Goal: Transaction & Acquisition: Book appointment/travel/reservation

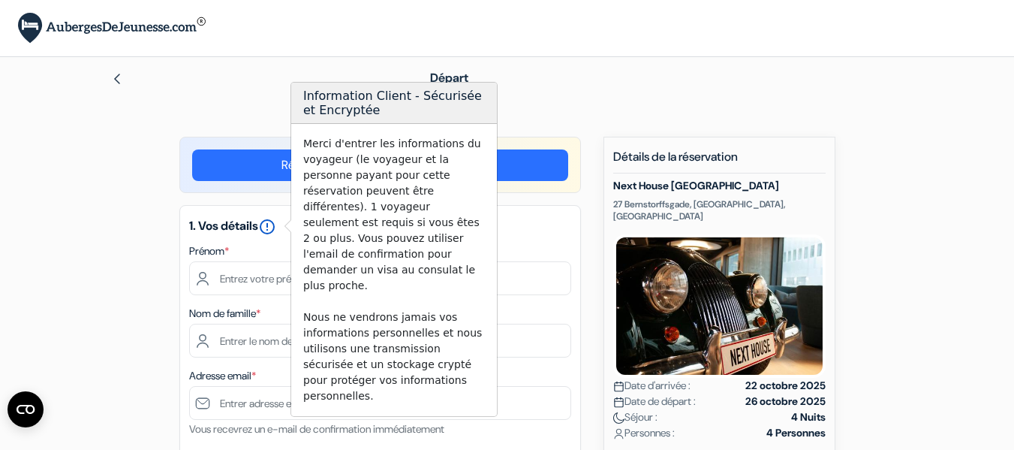
click at [273, 225] on icon "error_outline" at bounding box center [267, 227] width 18 height 18
click at [267, 223] on icon "error_outline" at bounding box center [267, 227] width 18 height 18
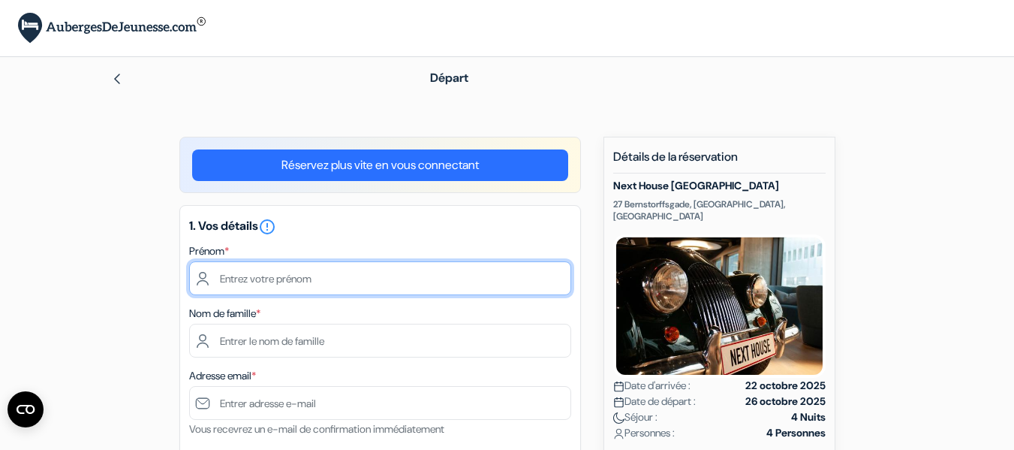
click at [283, 271] on input "text" at bounding box center [380, 278] width 382 height 34
type input "Margaux"
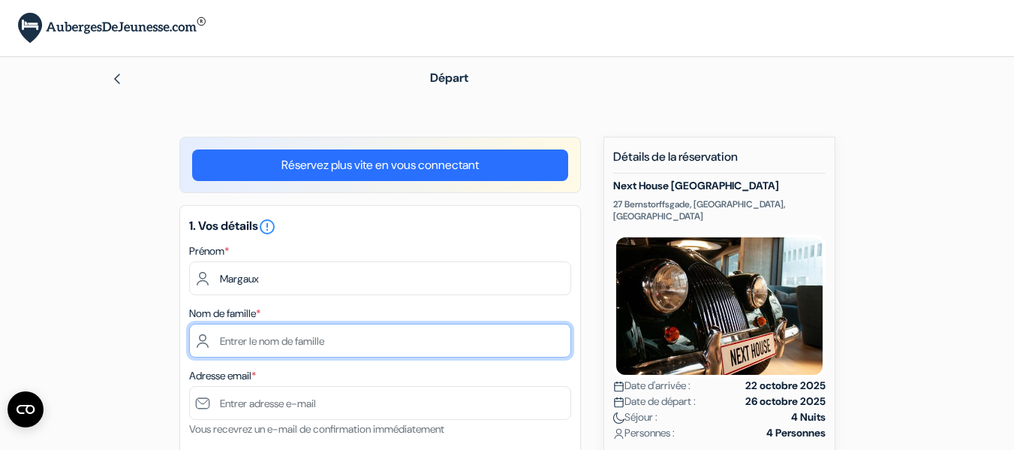
type input "Lebigot"
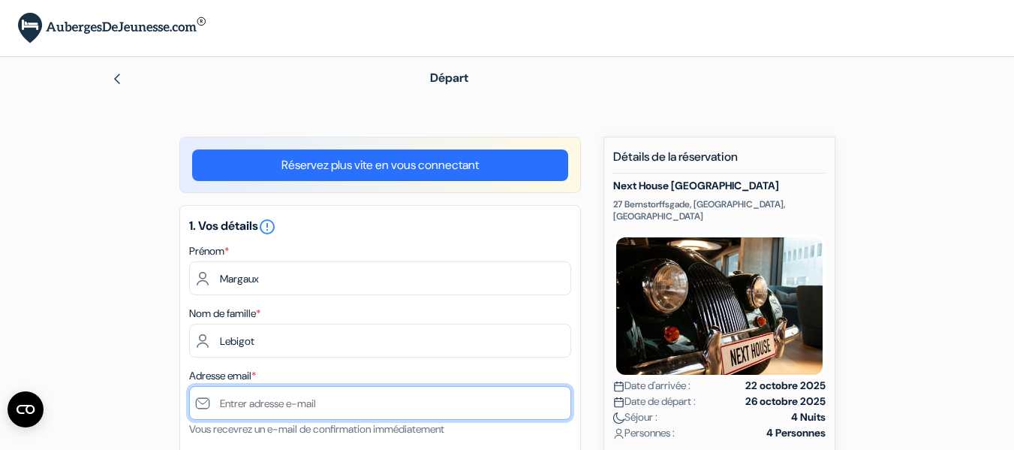
type input "[EMAIL_ADDRESS][DOMAIN_NAME]"
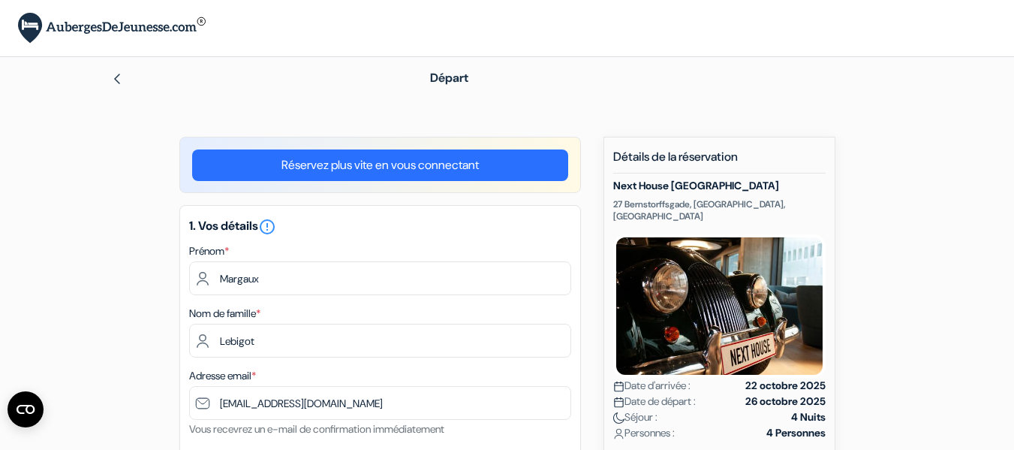
type input "0769424198"
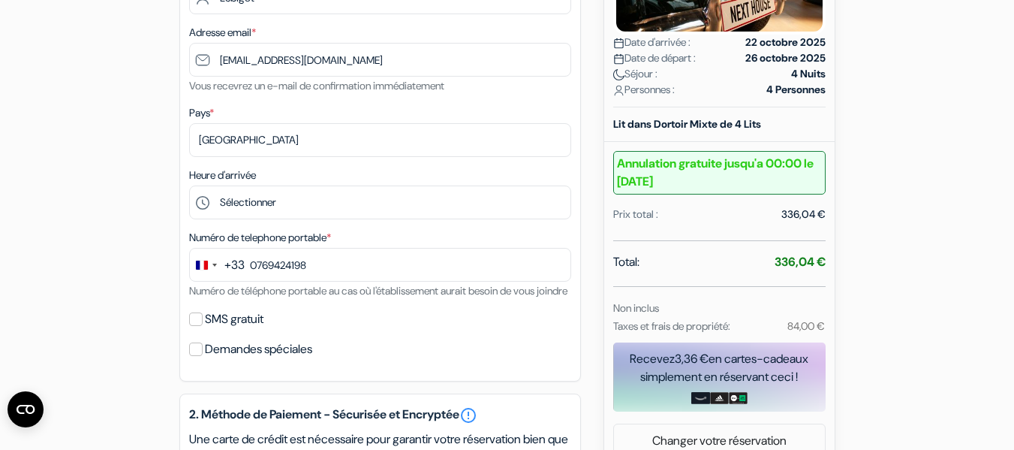
scroll to position [344, 0]
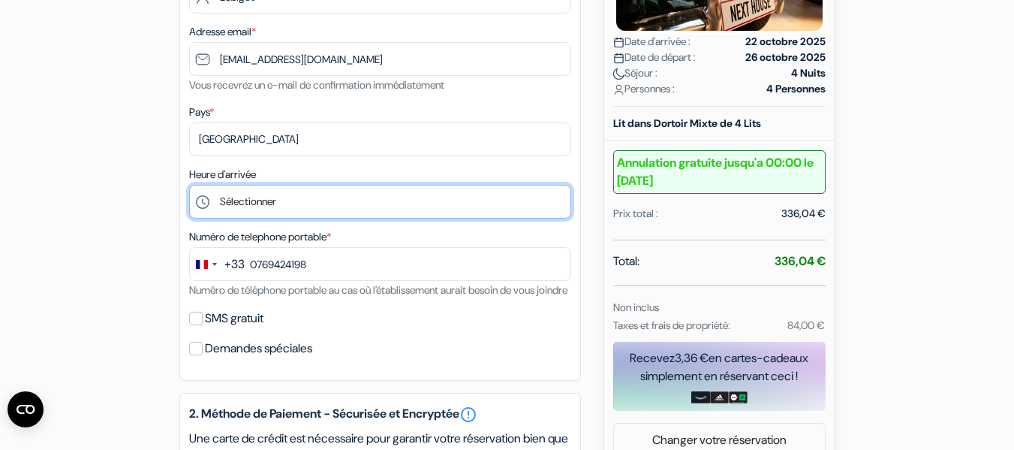
click at [318, 207] on select "Sélectionner 15:00 16:00 17:00 18:00 19:00 20:00 21:00 22:00 23:00 0:00" at bounding box center [380, 202] width 382 height 34
select select "15"
click at [189, 185] on select "Sélectionner 15:00 16:00 17:00 18:00 19:00 20:00 21:00 22:00 23:00 0:00" at bounding box center [380, 202] width 382 height 34
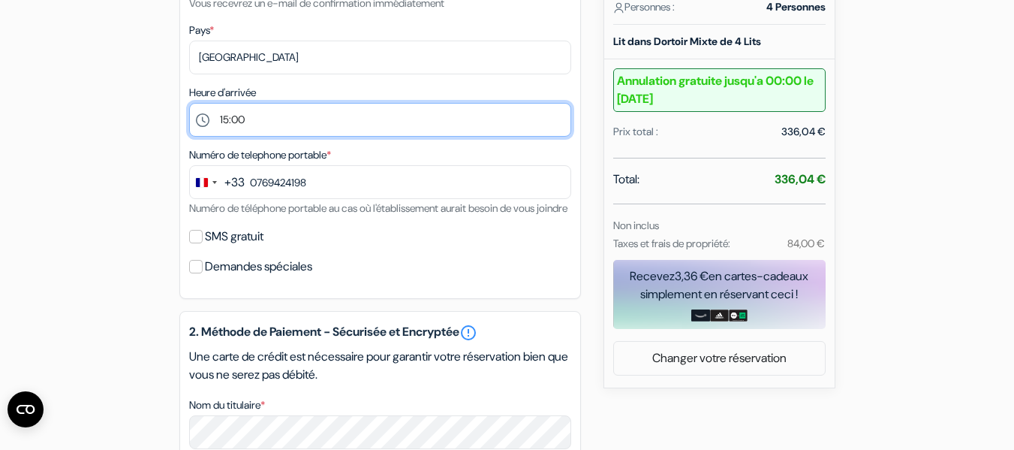
scroll to position [431, 0]
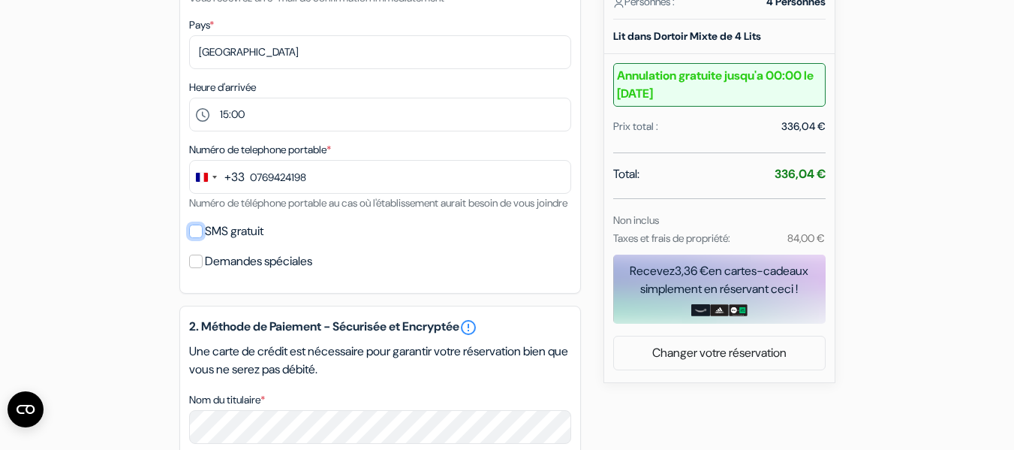
click at [192, 238] on input "SMS gratuit" at bounding box center [196, 232] width 14 height 14
checkbox input "true"
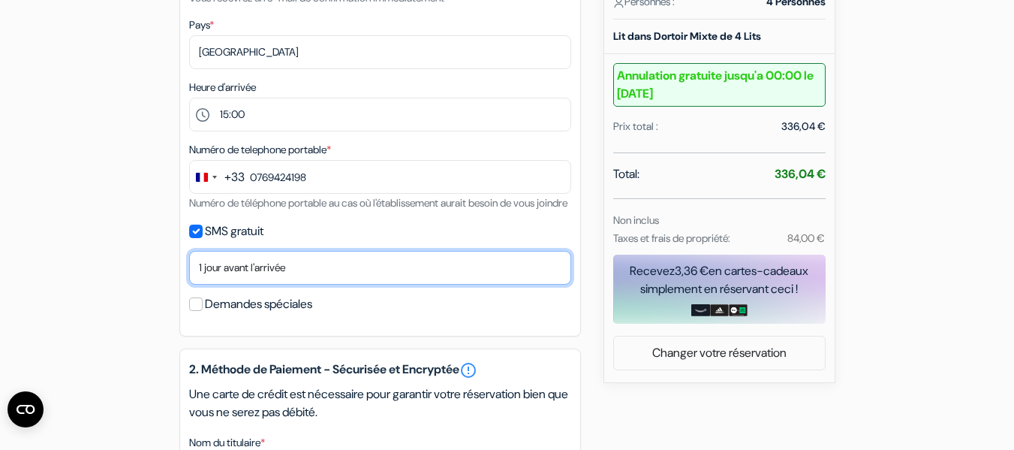
click at [254, 285] on select "Non merci Maintenant Le jour de votre arrivée 1 jour avant l'arrivée 2 jours av…" at bounding box center [380, 268] width 382 height 34
click at [232, 285] on select "Non merci Maintenant Le jour de votre arrivée 1 jour avant l'arrivée 2 jours av…" at bounding box center [380, 268] width 382 height 34
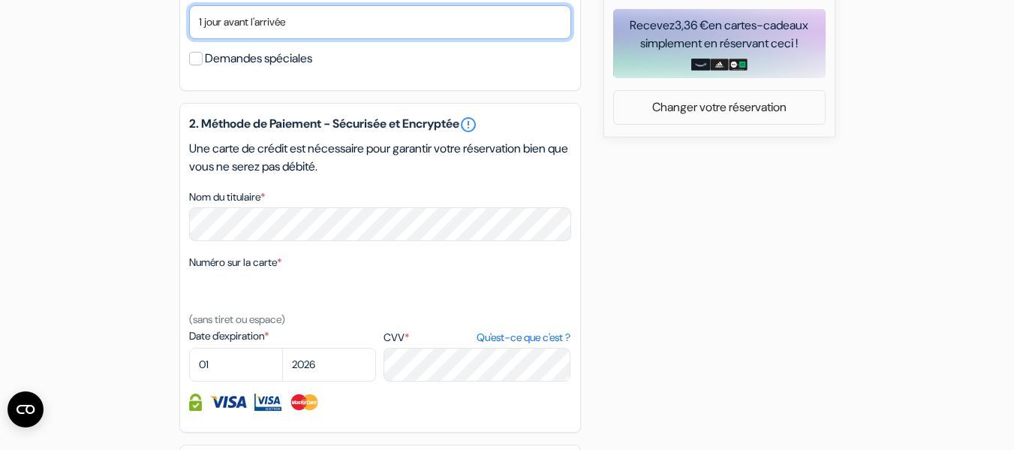
scroll to position [681, 0]
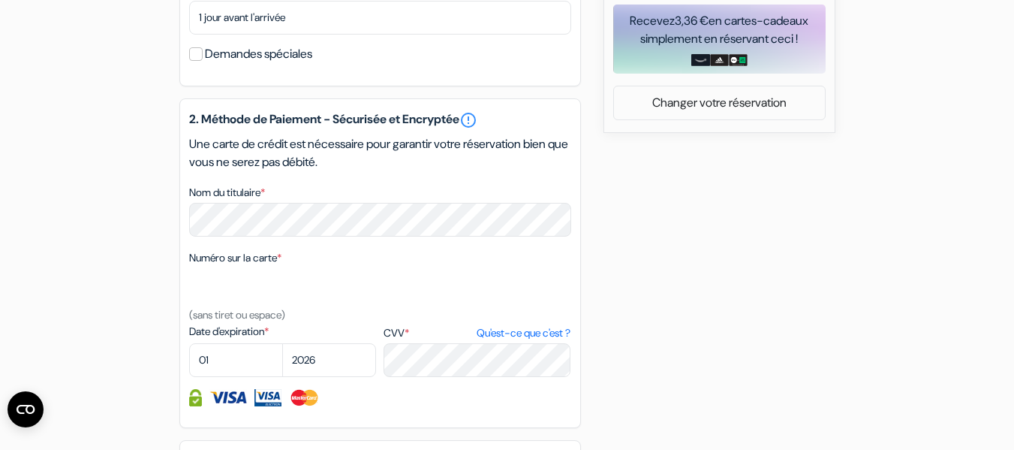
click at [131, 267] on div "add_box Next House Copenhagen 27 Bernstorffsgade, Copenhague, Danemark Détails …" at bounding box center [508, 57] width 856 height 1202
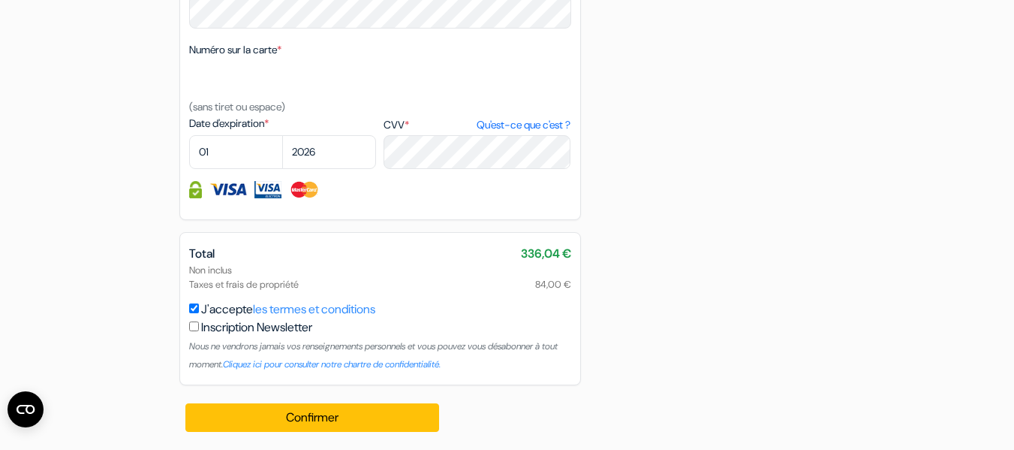
scroll to position [889, 0]
click at [236, 169] on select "01 02 03 04 05 06 07 08 09 10 11 12" at bounding box center [236, 152] width 94 height 34
select select "09"
click at [189, 153] on select "01 02 03 04 05 06 07 08 09 10 11 12" at bounding box center [236, 152] width 94 height 34
click at [327, 169] on select "2025 2026 2027 2028 2029 2030 2031 2032 2033 2034 2035 2036 2037 2038 2039 2040…" at bounding box center [329, 152] width 94 height 34
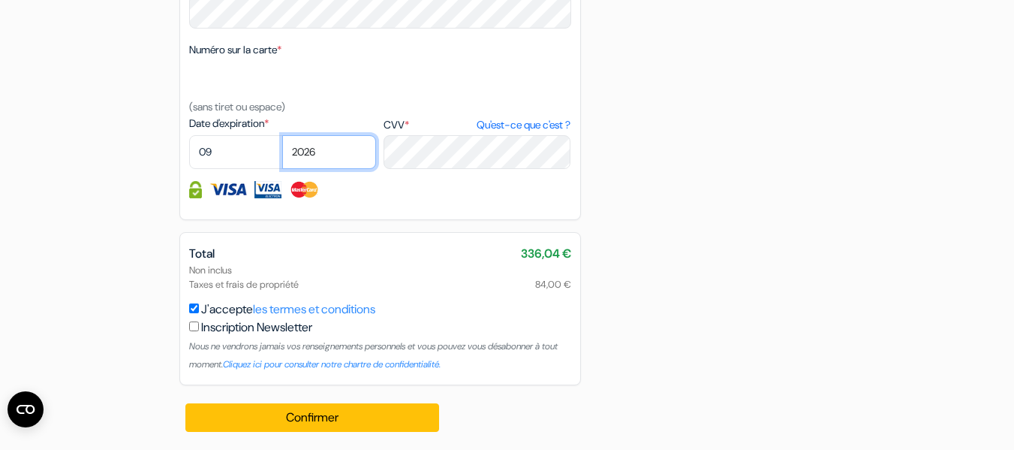
select select "2028"
click at [282, 153] on select "2025 2026 2027 2028 2029 2030 2031 2032 2033 2034 2035 2036 2037 2038 2039 2040…" at bounding box center [329, 152] width 94 height 34
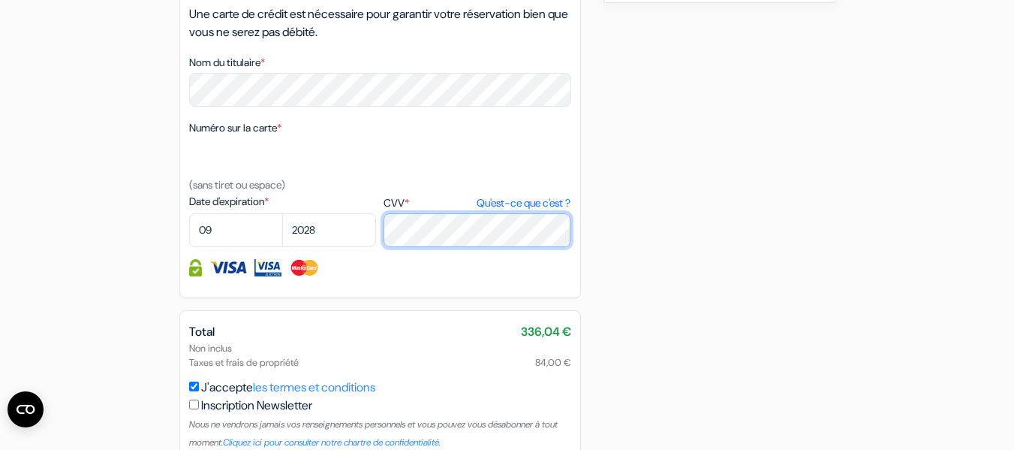
scroll to position [907, 0]
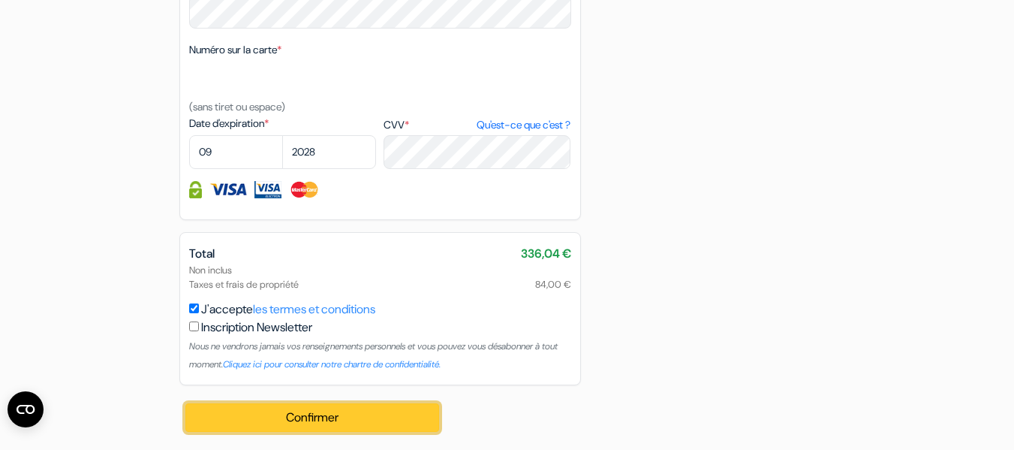
click at [380, 421] on button "Confirmer Loading..." at bounding box center [312, 417] width 255 height 29
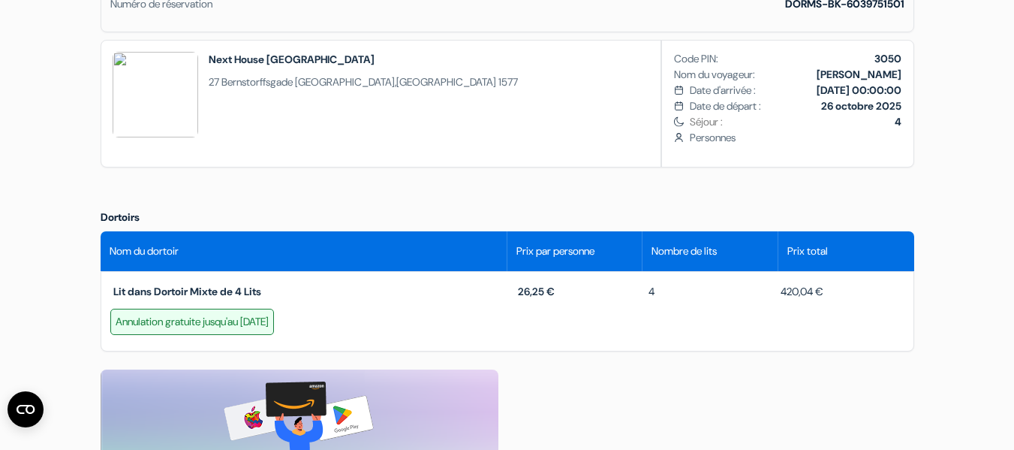
scroll to position [501, 0]
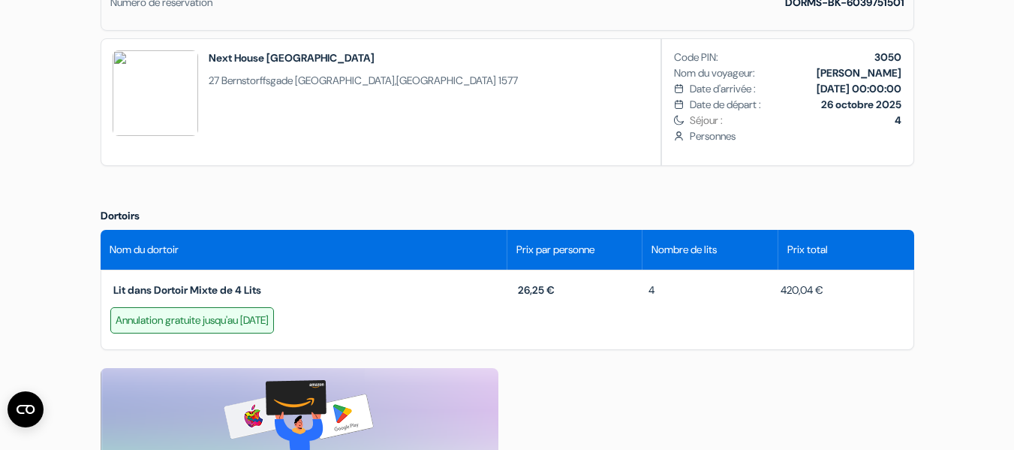
click at [274, 318] on div "Annulation gratuite jusqu'au [DATE]" at bounding box center [192, 320] width 164 height 26
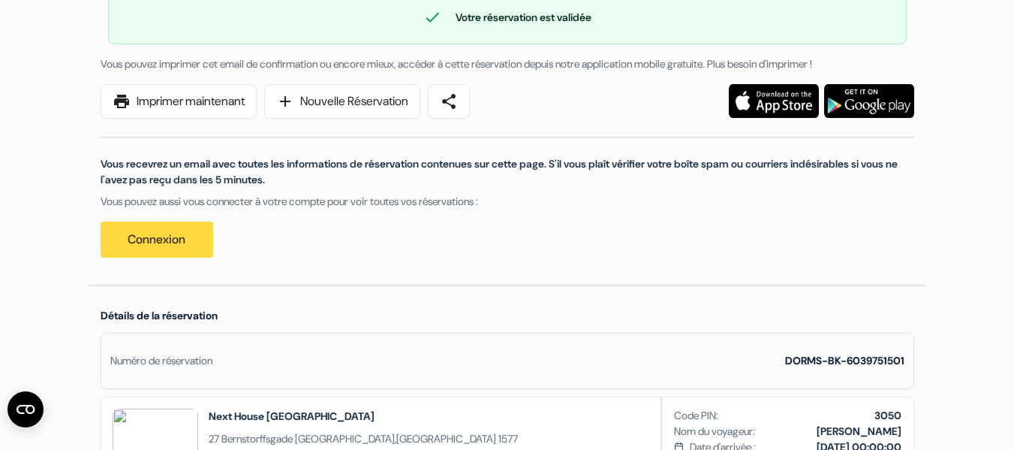
scroll to position [0, 0]
